Goal: Check status: Check status

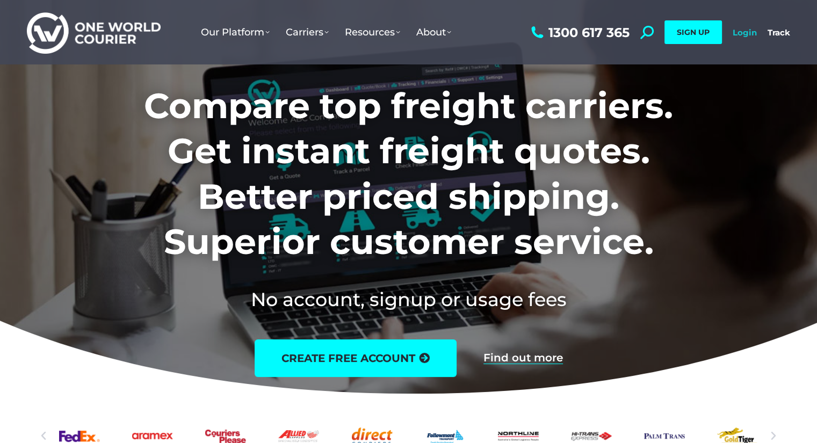
click at [742, 36] on link "Login" at bounding box center [745, 32] width 24 height 10
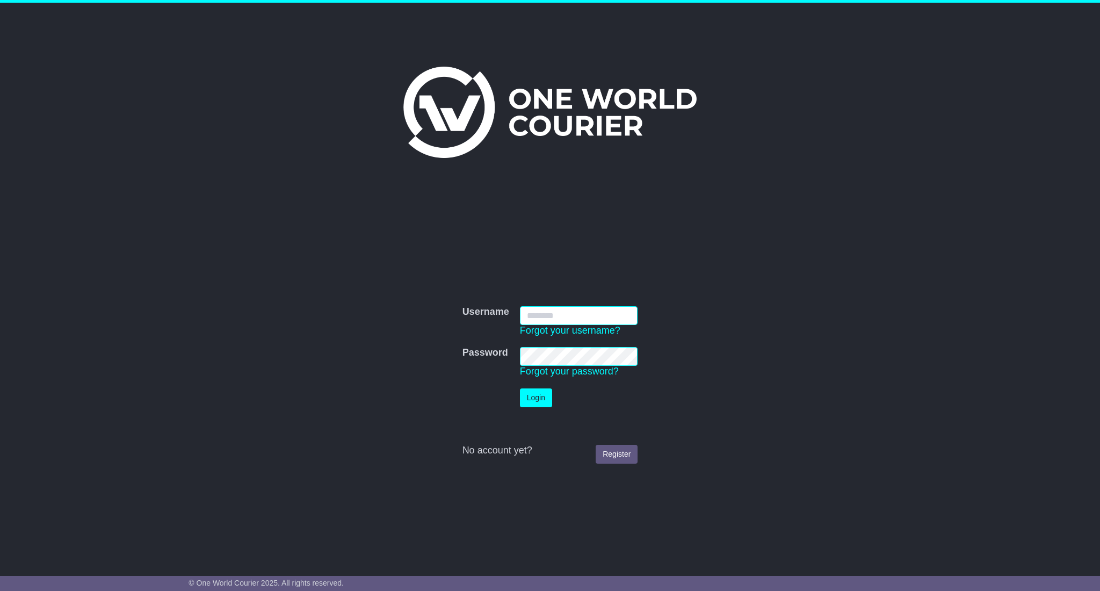
type input "**********"
click at [526, 400] on button "Login" at bounding box center [536, 397] width 32 height 19
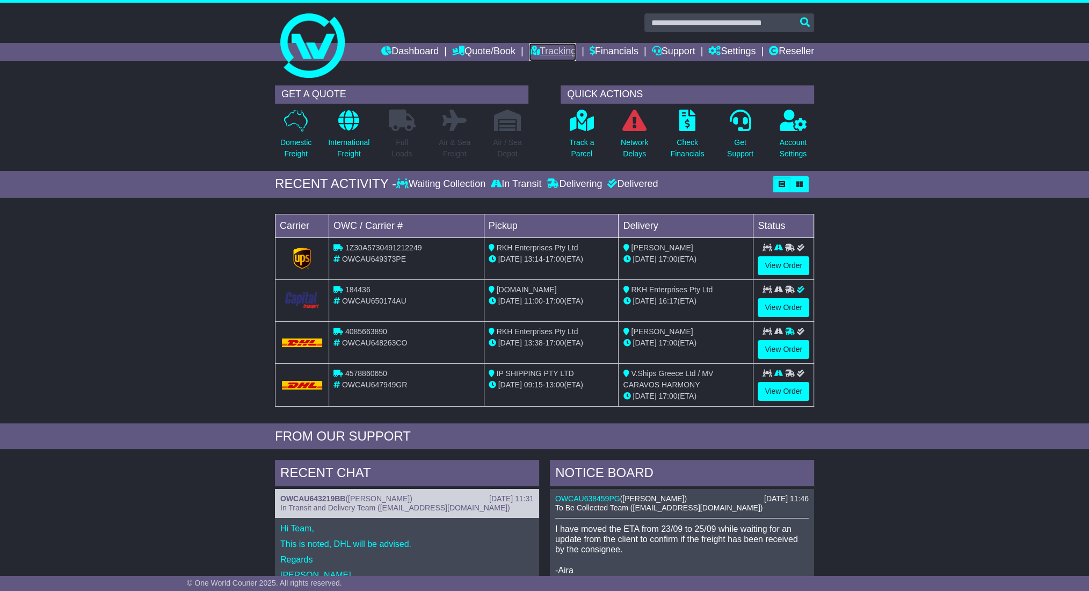
click at [536, 47] on link "Tracking" at bounding box center [552, 52] width 47 height 18
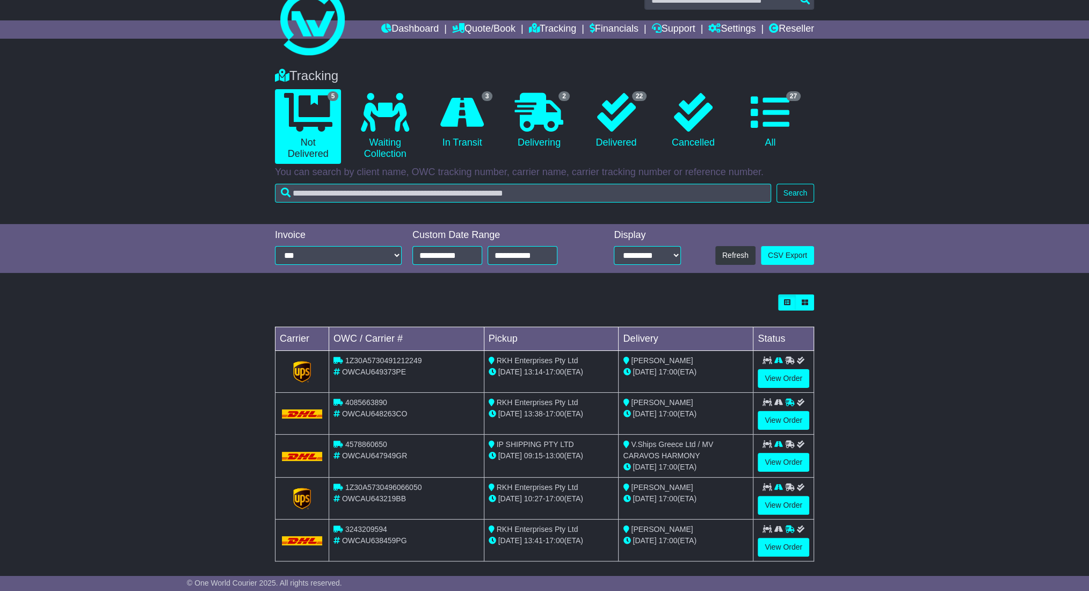
scroll to position [26, 0]
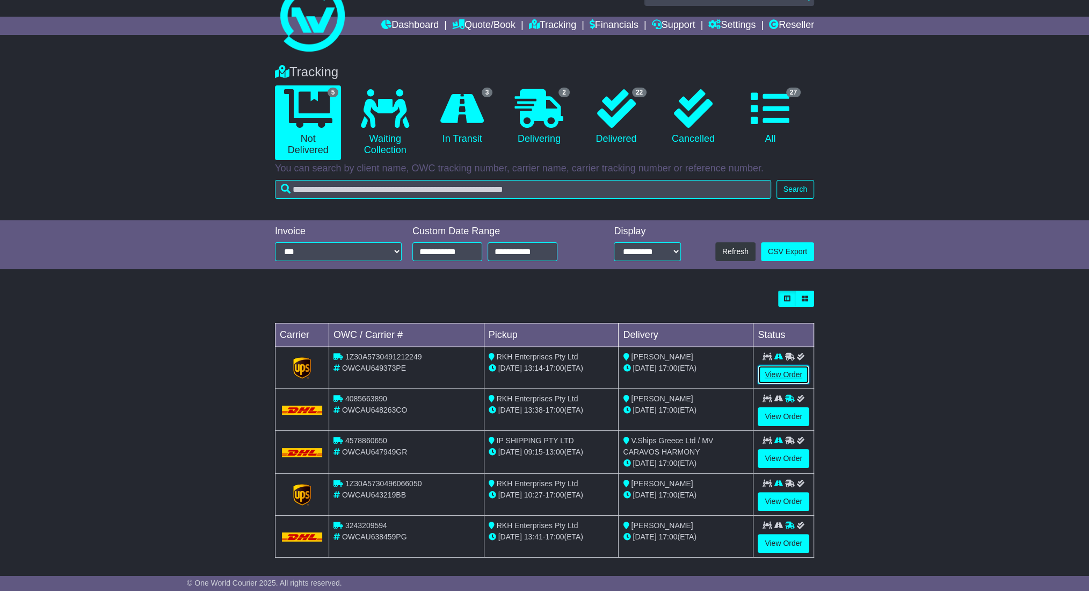
click at [789, 372] on link "View Order" at bounding box center [784, 374] width 52 height 19
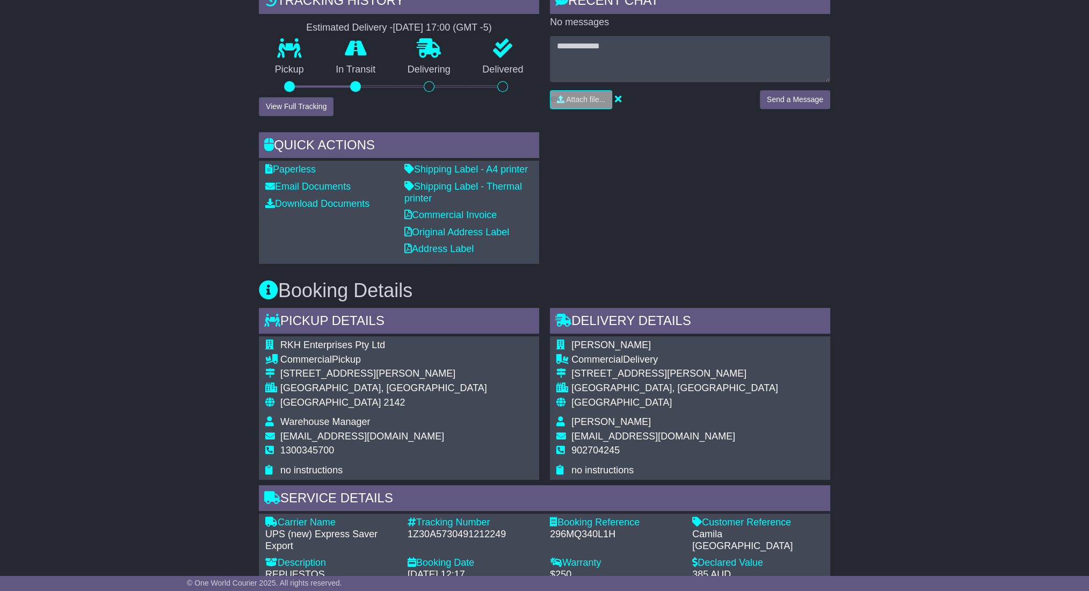
scroll to position [287, 0]
